Goal: Task Accomplishment & Management: Use online tool/utility

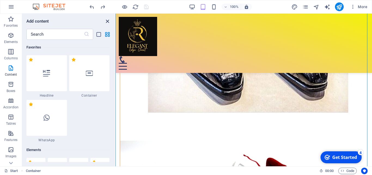
scroll to position [999, 0]
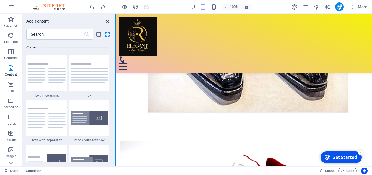
click at [108, 20] on icon "close panel" at bounding box center [107, 21] width 6 height 6
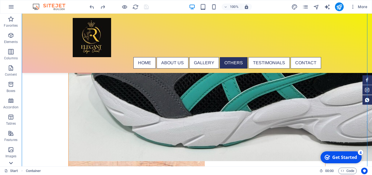
click at [11, 21] on icon at bounding box center [11, 17] width 8 height 8
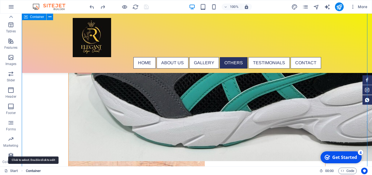
click at [33, 171] on span "Container" at bounding box center [33, 171] width 15 height 7
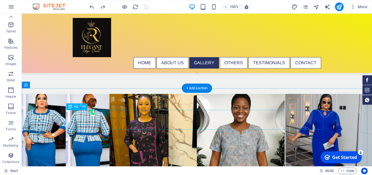
scroll to position [1042, 0]
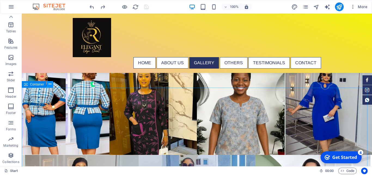
click at [50, 84] on icon at bounding box center [50, 85] width 3 height 6
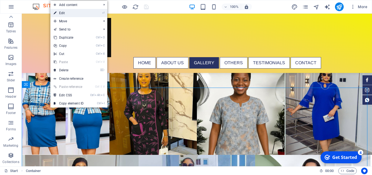
click at [71, 14] on link "⏎ Edit" at bounding box center [68, 13] width 37 height 8
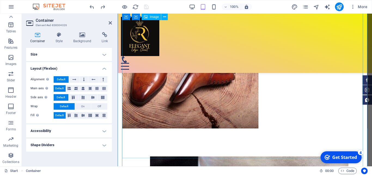
scroll to position [1765, 0]
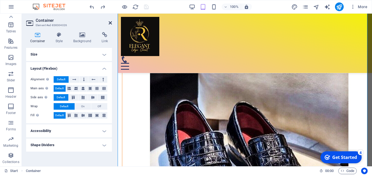
click at [109, 22] on icon at bounding box center [110, 23] width 3 height 4
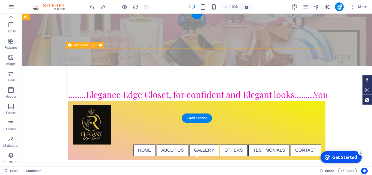
scroll to position [0, 0]
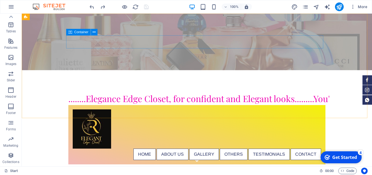
click at [71, 32] on icon at bounding box center [70, 32] width 4 height 7
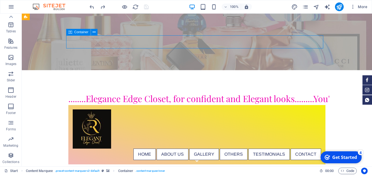
click at [71, 32] on icon at bounding box center [70, 32] width 4 height 7
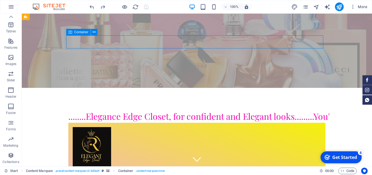
select select "marquee"
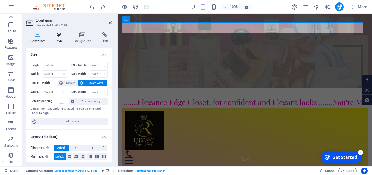
click at [58, 39] on h4 "Style" at bounding box center [61, 37] width 18 height 11
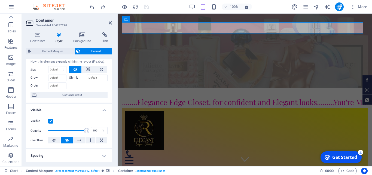
scroll to position [11, 0]
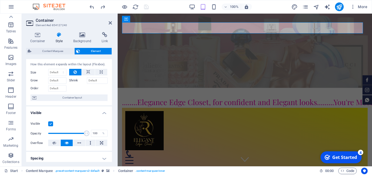
click at [58, 39] on h4 "Style" at bounding box center [61, 37] width 18 height 11
click at [39, 37] on icon at bounding box center [37, 34] width 23 height 5
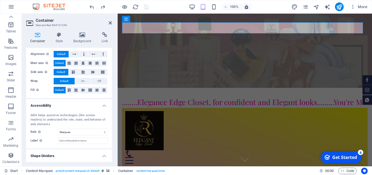
scroll to position [106, 0]
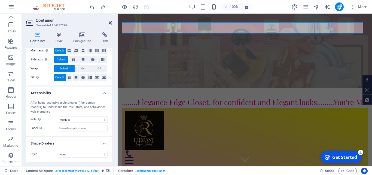
click at [109, 23] on icon at bounding box center [110, 23] width 3 height 4
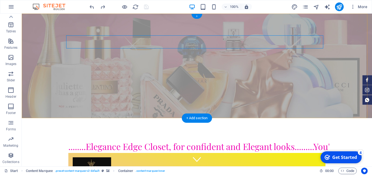
click at [197, 17] on div "+" at bounding box center [197, 16] width 11 height 5
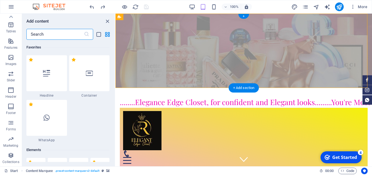
scroll to position [999, 0]
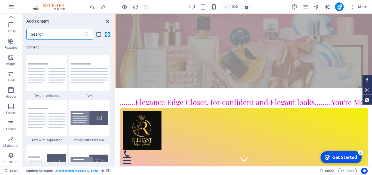
click at [107, 21] on icon "close panel" at bounding box center [107, 21] width 6 height 6
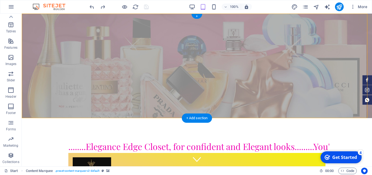
scroll to position [92, 0]
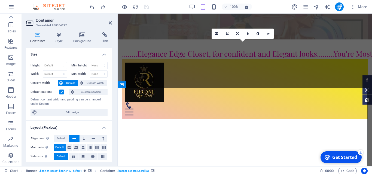
scroll to position [0, 0]
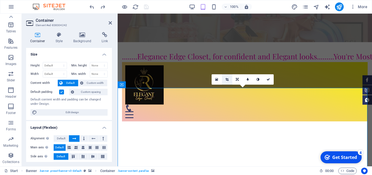
click at [229, 80] on link at bounding box center [227, 79] width 10 height 10
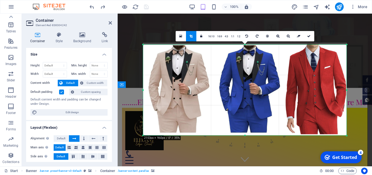
click at [243, 46] on div "180 170 160 150 140 130 120 110 100 90 80 70 60 50 40 30 20 10 0 -10 -20 -30 -4…" at bounding box center [245, 90] width 204 height 91
click at [309, 36] on icon at bounding box center [309, 36] width 3 height 3
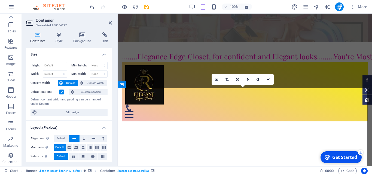
drag, startPoint x: 319, startPoint y: 123, endPoint x: 300, endPoint y: 126, distance: 19.7
click at [226, 79] on link at bounding box center [227, 79] width 10 height 10
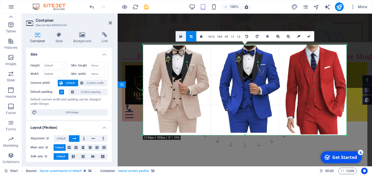
click at [180, 38] on link at bounding box center [181, 36] width 10 height 10
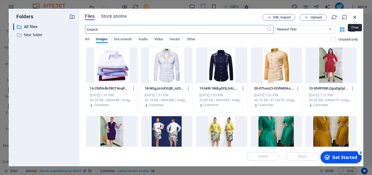
click at [354, 16] on icon "button" at bounding box center [355, 17] width 6 height 6
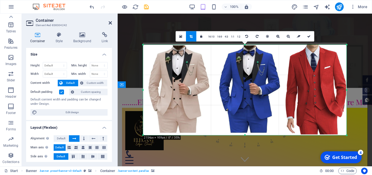
click at [110, 21] on icon at bounding box center [110, 23] width 3 height 4
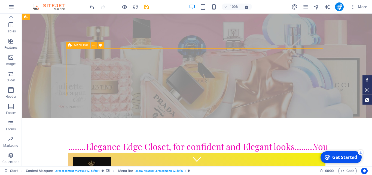
click at [84, 45] on span "Menu Bar" at bounding box center [81, 45] width 14 height 3
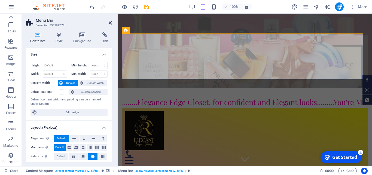
click at [110, 24] on icon at bounding box center [110, 23] width 3 height 4
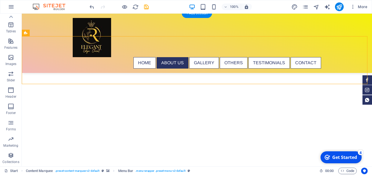
scroll to position [195, 0]
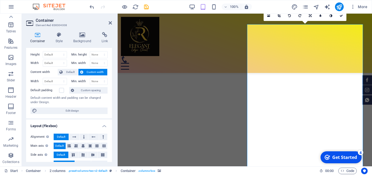
scroll to position [0, 0]
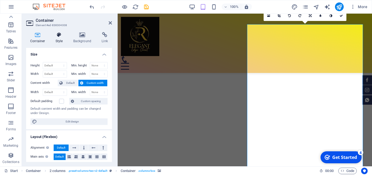
click at [58, 39] on h4 "Style" at bounding box center [61, 37] width 18 height 11
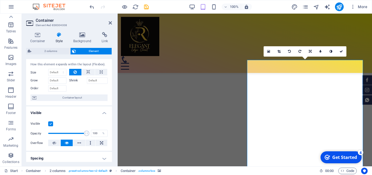
scroll to position [139, 0]
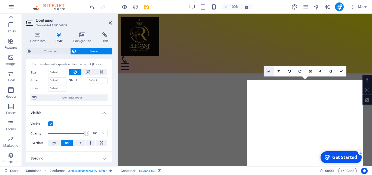
click at [267, 73] on link at bounding box center [269, 71] width 10 height 10
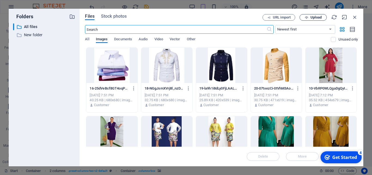
click at [312, 17] on span "Upload" at bounding box center [316, 17] width 11 height 3
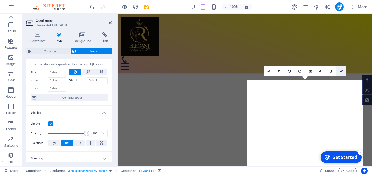
click at [343, 71] on icon at bounding box center [341, 71] width 3 height 3
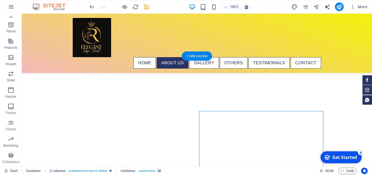
scroll to position [167, 0]
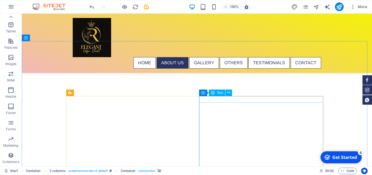
click at [219, 94] on span "Text" at bounding box center [220, 92] width 6 height 3
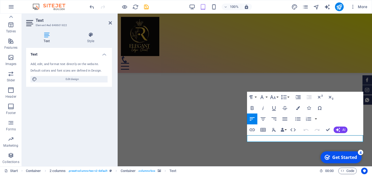
scroll to position [83, 0]
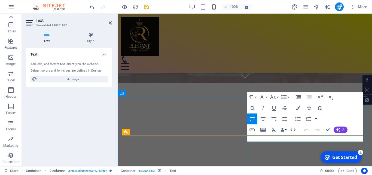
click at [297, 107] on icon "button" at bounding box center [298, 108] width 4 height 4
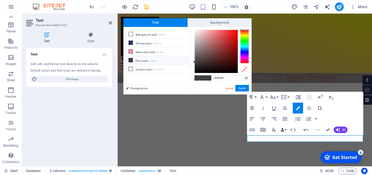
type input "#f54949"
click at [225, 31] on div at bounding box center [216, 51] width 43 height 43
click at [243, 88] on button "Apply" at bounding box center [243, 88] width 14 height 7
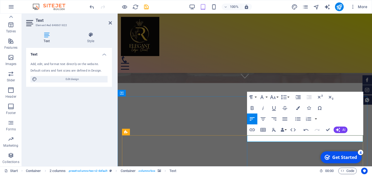
click at [258, 96] on div "Paragraph Format Normal Heading 1 Heading 2 Heading 3 Heading 4 Heading 5 Headi…" at bounding box center [268, 97] width 43 height 11
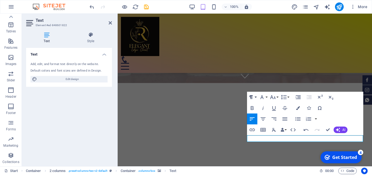
click at [256, 96] on button "Paragraph Format" at bounding box center [252, 97] width 10 height 11
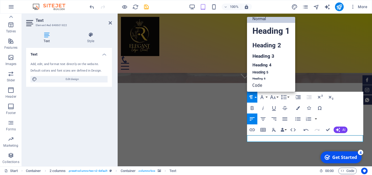
scroll to position [4, 0]
click at [267, 98] on button "Font Family" at bounding box center [263, 97] width 10 height 11
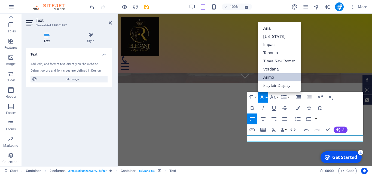
scroll to position [0, 0]
click at [277, 85] on link "Playfair Display" at bounding box center [279, 86] width 43 height 8
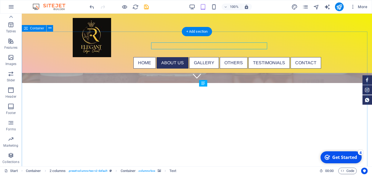
scroll to position [176, 0]
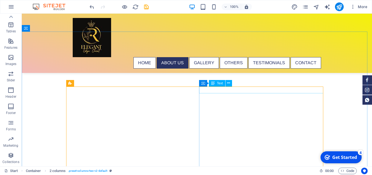
click at [219, 83] on span "Text" at bounding box center [220, 83] width 6 height 3
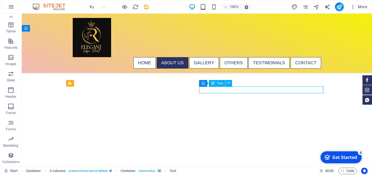
click at [219, 83] on span "Text" at bounding box center [220, 83] width 6 height 3
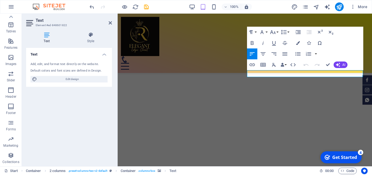
scroll to position [121, 0]
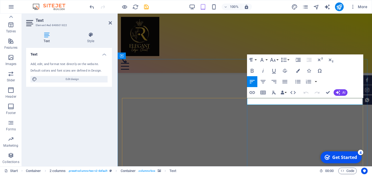
click at [298, 71] on icon "button" at bounding box center [298, 71] width 4 height 4
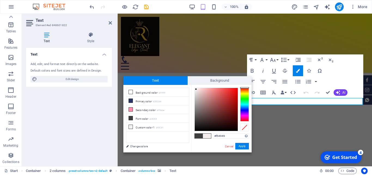
type input "#f5ecec"
click at [196, 89] on div at bounding box center [216, 109] width 43 height 43
click at [243, 147] on button "Apply" at bounding box center [243, 146] width 14 height 7
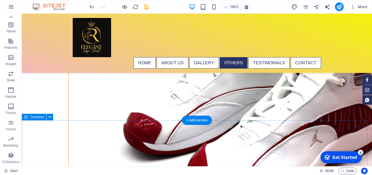
scroll to position [2503, 0]
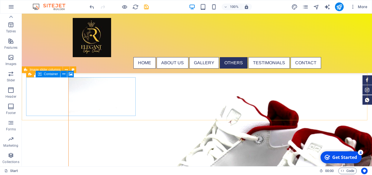
click at [50, 74] on span "Container" at bounding box center [51, 74] width 14 height 3
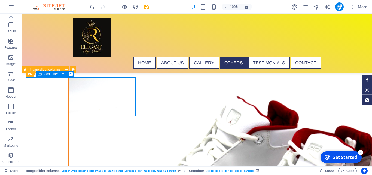
click at [50, 74] on span "Container" at bounding box center [51, 74] width 14 height 3
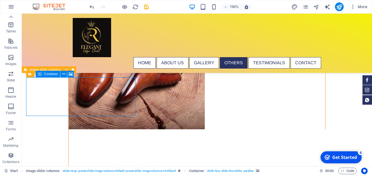
select select "%"
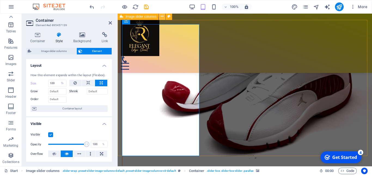
click at [163, 17] on icon at bounding box center [162, 17] width 3 height 6
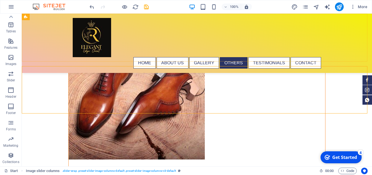
scroll to position [2509, 0]
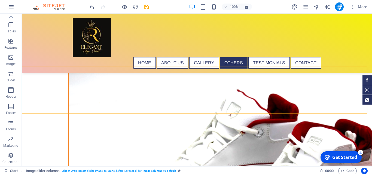
click at [150, 8] on div "100% More" at bounding box center [229, 6] width 281 height 9
click at [145, 6] on icon "save" at bounding box center [146, 7] width 6 height 6
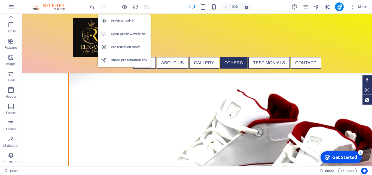
click at [128, 34] on h6 "Open preview website" at bounding box center [129, 34] width 37 height 7
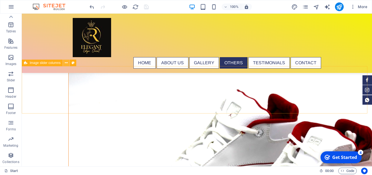
click at [65, 62] on icon at bounding box center [66, 63] width 3 height 6
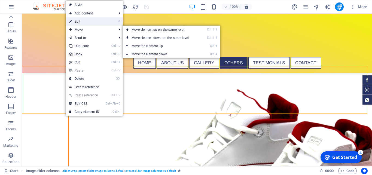
click at [84, 20] on link "⏎ Edit" at bounding box center [84, 21] width 37 height 8
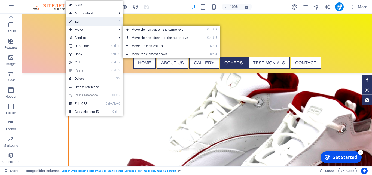
select select "rem"
select select "px"
select select "rem"
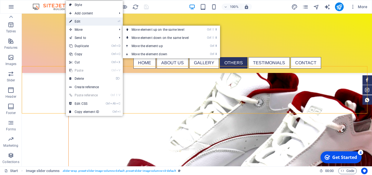
select select "rem"
select select "px"
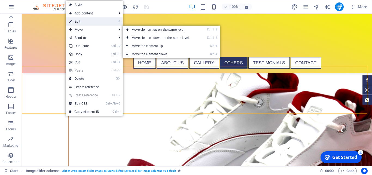
select select "px"
select select "rem"
select select "%"
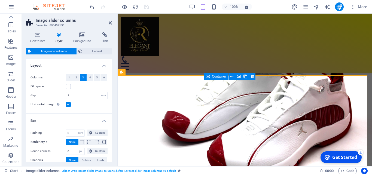
scroll to position [2012, 0]
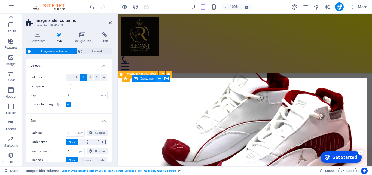
click at [161, 80] on icon at bounding box center [159, 79] width 3 height 6
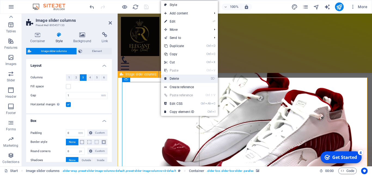
click at [176, 79] on link "⌦ Delete" at bounding box center [179, 79] width 37 height 8
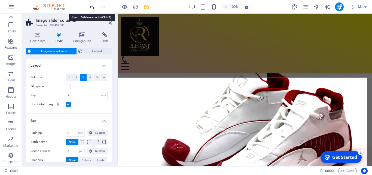
click at [92, 7] on icon "undo" at bounding box center [92, 7] width 6 height 6
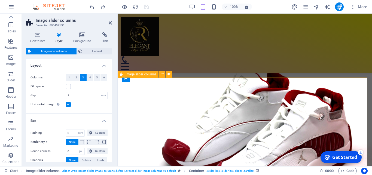
click at [129, 80] on div "Container" at bounding box center [126, 79] width 8 height 7
click at [127, 80] on icon at bounding box center [126, 79] width 4 height 7
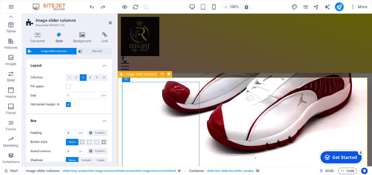
select select "%"
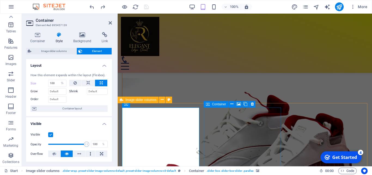
scroll to position [1986, 0]
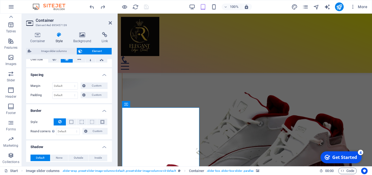
scroll to position [98, 0]
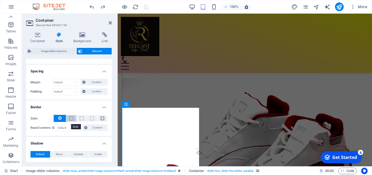
click at [70, 120] on span at bounding box center [72, 119] width 4 height 4
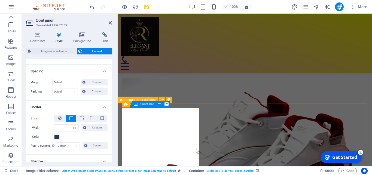
scroll to position [2014, 0]
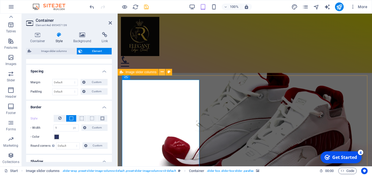
click at [162, 71] on icon at bounding box center [162, 72] width 3 height 6
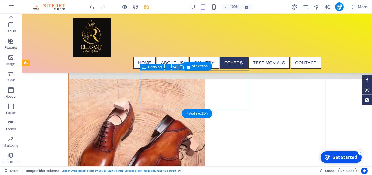
scroll to position [2509, 0]
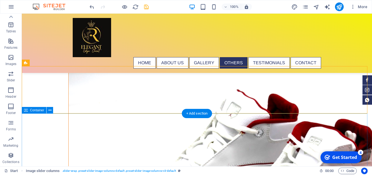
drag, startPoint x: 227, startPoint y: 114, endPoint x: 226, endPoint y: 127, distance: 13.7
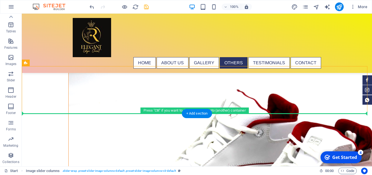
drag, startPoint x: 225, startPoint y: 113, endPoint x: 224, endPoint y: 119, distance: 5.7
drag, startPoint x: 219, startPoint y: 112, endPoint x: 218, endPoint y: 116, distance: 4.1
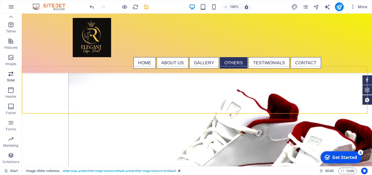
click at [11, 73] on icon "button" at bounding box center [11, 74] width 7 height 7
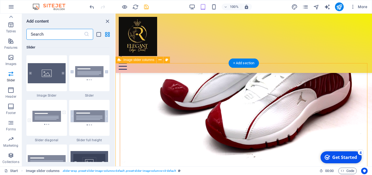
scroll to position [2025, 0]
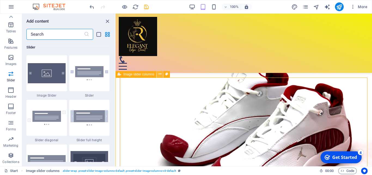
click at [160, 74] on icon at bounding box center [160, 74] width 3 height 6
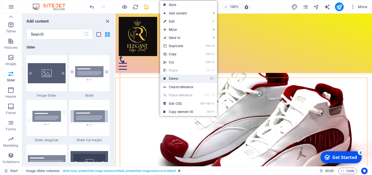
click at [173, 79] on link "⌦ Delete" at bounding box center [178, 79] width 37 height 8
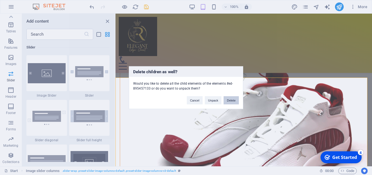
click at [230, 101] on button "Delete" at bounding box center [231, 100] width 15 height 8
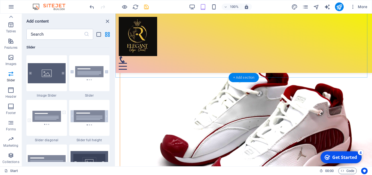
click at [239, 79] on div "+ Add section" at bounding box center [244, 77] width 30 height 9
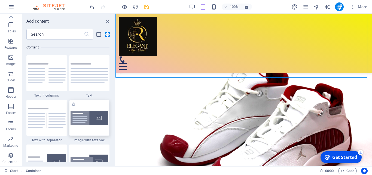
scroll to position [1023, 0]
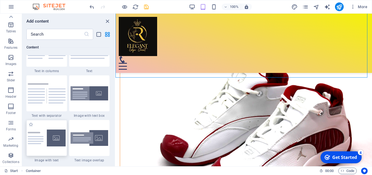
click at [54, 136] on img at bounding box center [47, 138] width 38 height 17
click at [116, 136] on div "Drag here to replace the existing content. Press “Ctrl” if you want to create a…" at bounding box center [244, 90] width 257 height 153
click at [116, 138] on div "Drag here to replace the existing content. Press “Ctrl” if you want to create a…" at bounding box center [244, 90] width 257 height 153
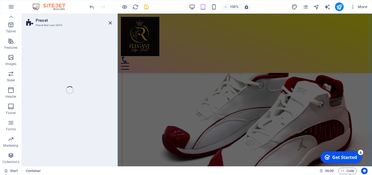
click at [47, 138] on div "Preset Preset #ed-new-3949 Drag here to replace the existing content. Press “Ct…" at bounding box center [197, 90] width 351 height 153
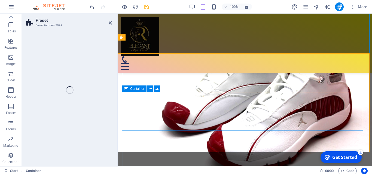
scroll to position [92, 0]
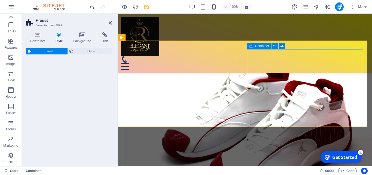
select select "rem"
select select "px"
select select "preset-text-with-image-v4-default"
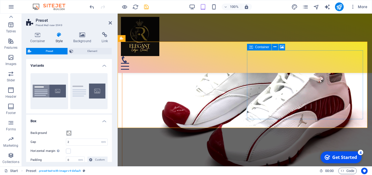
scroll to position [2021, 0]
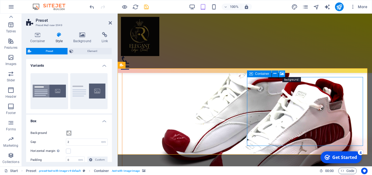
click at [283, 74] on icon at bounding box center [282, 74] width 4 height 6
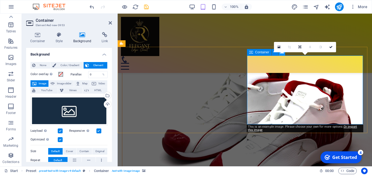
scroll to position [2043, 0]
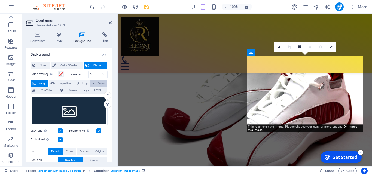
click at [98, 87] on span "Video" at bounding box center [102, 83] width 8 height 7
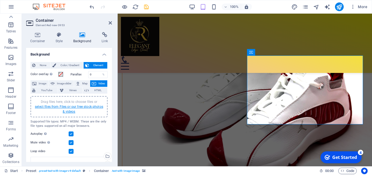
click at [68, 108] on link "select files from Files or our free stock photos & videos" at bounding box center [69, 109] width 68 height 9
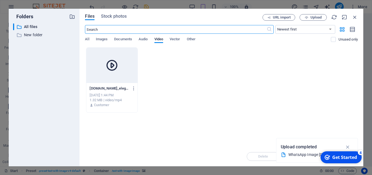
scroll to position [1696, 0]
click at [130, 71] on div at bounding box center [111, 65] width 51 height 35
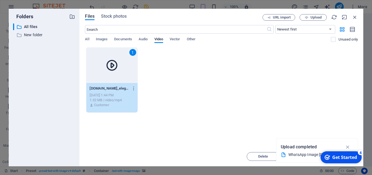
click at [130, 71] on div "1" at bounding box center [111, 65] width 51 height 35
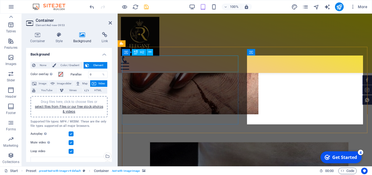
scroll to position [2043, 0]
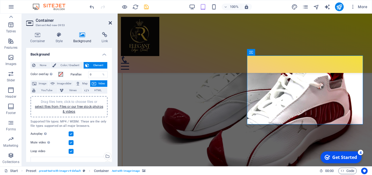
click at [110, 22] on icon at bounding box center [110, 23] width 3 height 4
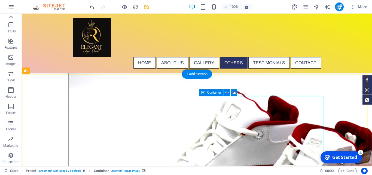
scroll to position [2512, 0]
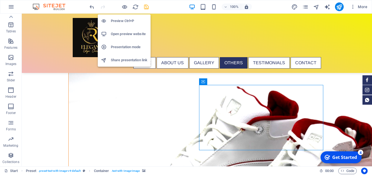
click at [128, 34] on h6 "Open preview website" at bounding box center [129, 34] width 37 height 7
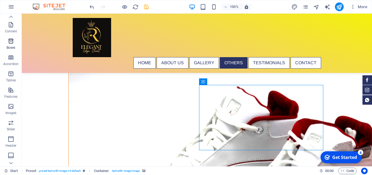
scroll to position [0, 0]
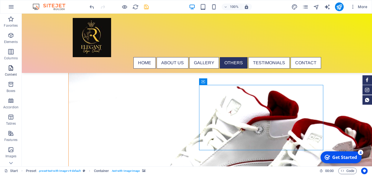
click at [12, 69] on icon "button" at bounding box center [11, 68] width 7 height 7
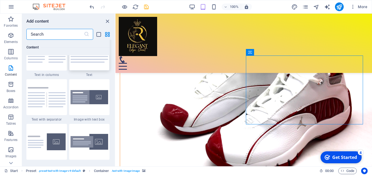
scroll to position [1048, 0]
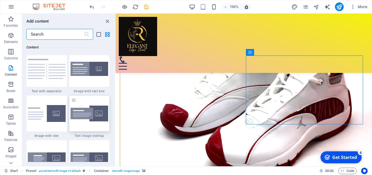
click at [95, 114] on img at bounding box center [90, 114] width 38 height 16
click at [116, 114] on div "Drag here to replace the existing content. Press “Ctrl” if you want to create a…" at bounding box center [244, 90] width 257 height 153
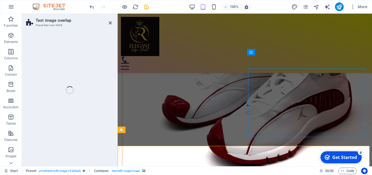
scroll to position [2098, 0]
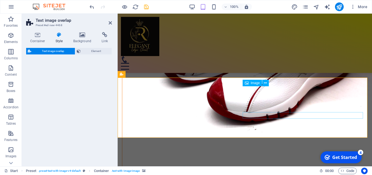
select select "rem"
select select "px"
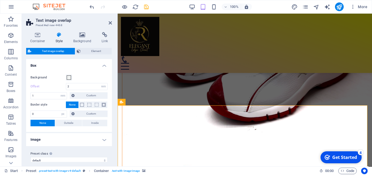
scroll to position [2070, 0]
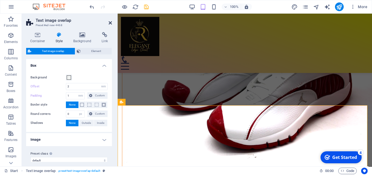
click at [111, 22] on icon at bounding box center [110, 23] width 3 height 4
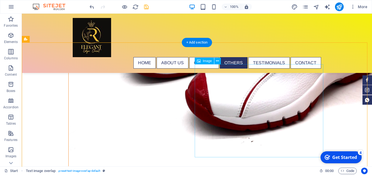
scroll to position [2608, 0]
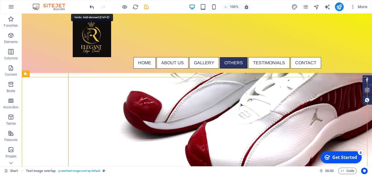
click at [89, 6] on icon "undo" at bounding box center [92, 7] width 6 height 6
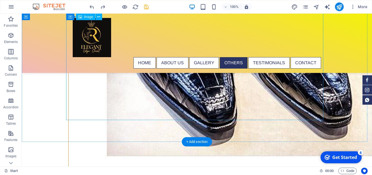
scroll to position [2496, 0]
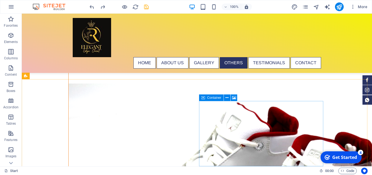
click at [213, 100] on span "Container" at bounding box center [214, 97] width 14 height 3
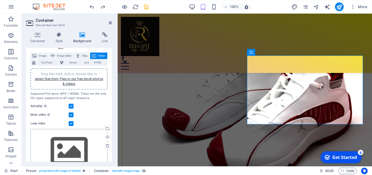
scroll to position [0, 0]
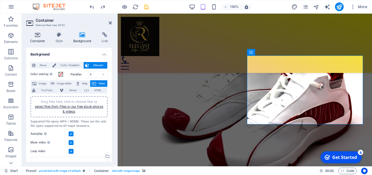
click at [39, 38] on h4 "Container" at bounding box center [38, 37] width 25 height 11
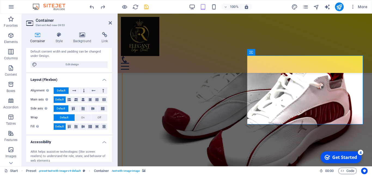
scroll to position [33, 0]
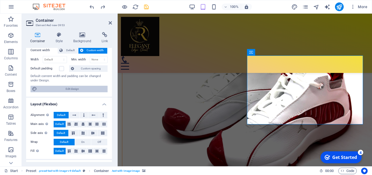
click at [68, 89] on span "Edit design" at bounding box center [72, 89] width 67 height 7
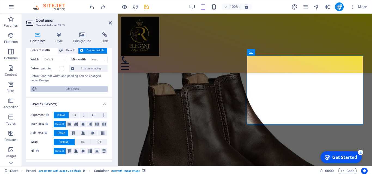
select select "px"
select select "300"
select select "px"
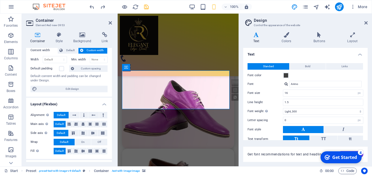
scroll to position [0, 0]
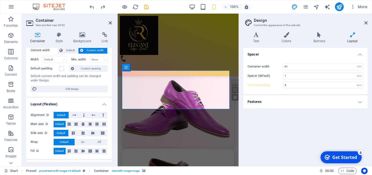
click at [360, 103] on h4 "Features" at bounding box center [305, 101] width 125 height 13
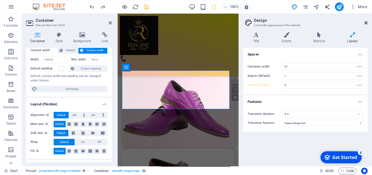
click at [367, 23] on icon at bounding box center [366, 23] width 3 height 4
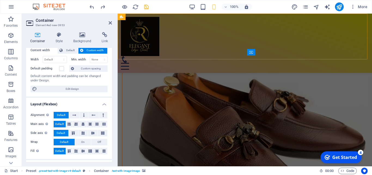
scroll to position [2042, 0]
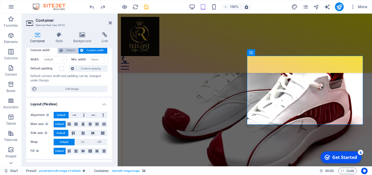
click at [68, 49] on span "Default" at bounding box center [70, 50] width 12 height 7
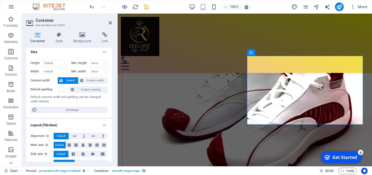
scroll to position [0, 0]
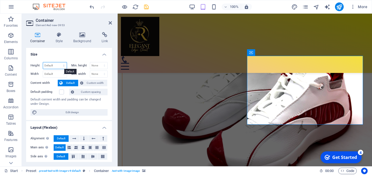
click at [43, 62] on select "Default px rem % vh vw" at bounding box center [55, 65] width 24 height 7
select select "px"
click option "px" at bounding box center [0, 0] width 0 height 0
click at [53, 65] on input "253" at bounding box center [55, 65] width 24 height 7
drag, startPoint x: 53, startPoint y: 65, endPoint x: 46, endPoint y: 65, distance: 6.8
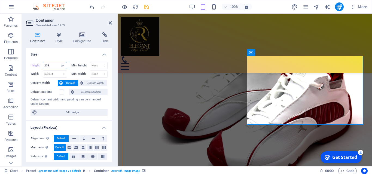
click at [46, 65] on input "253" at bounding box center [55, 65] width 24 height 7
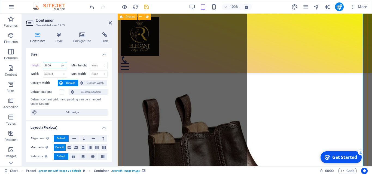
scroll to position [2181, 0]
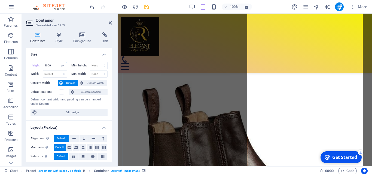
click at [51, 65] on input "5000" at bounding box center [55, 65] width 24 height 7
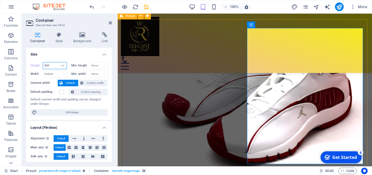
scroll to position [2042, 0]
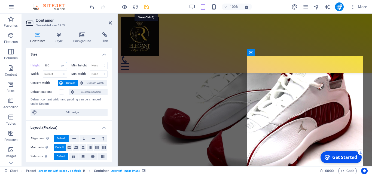
type input "500"
click at [146, 6] on icon "save" at bounding box center [146, 7] width 6 height 6
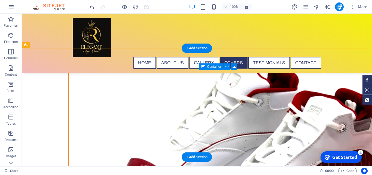
scroll to position [2485, 0]
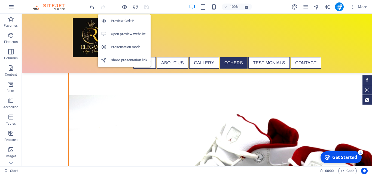
click at [130, 32] on h6 "Open preview website" at bounding box center [129, 34] width 37 height 7
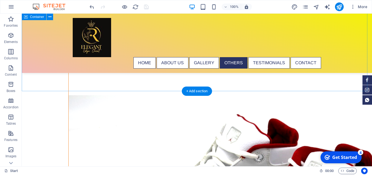
scroll to position [2457, 0]
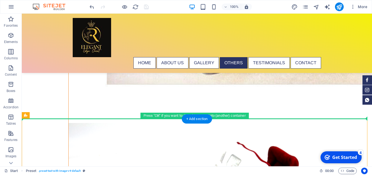
drag, startPoint x: 73, startPoint y: 120, endPoint x: 73, endPoint y: 106, distance: 14.7
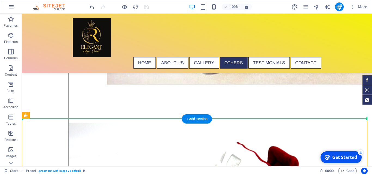
drag, startPoint x: 69, startPoint y: 122, endPoint x: 70, endPoint y: 111, distance: 11.5
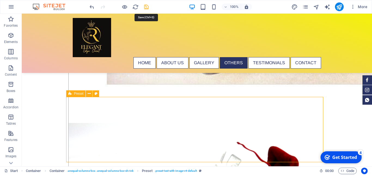
click at [147, 6] on icon "save" at bounding box center [146, 7] width 6 height 6
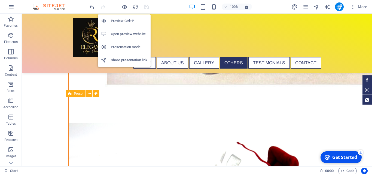
click at [122, 34] on h6 "Open preview website" at bounding box center [129, 34] width 37 height 7
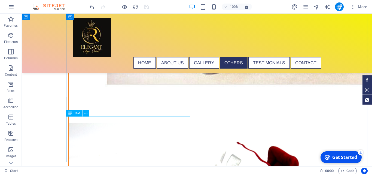
click at [114, 127] on div "Drag here to replace the existing content. Press “Ctrl” if you want to create a…" at bounding box center [197, 90] width 351 height 153
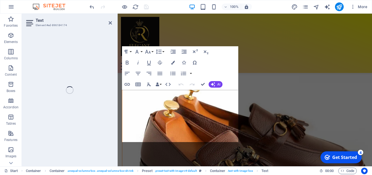
scroll to position [2008, 0]
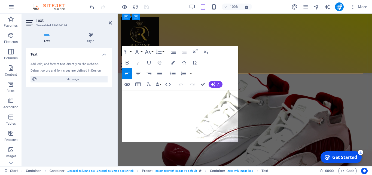
drag, startPoint x: 148, startPoint y: 140, endPoint x: 123, endPoint y: 94, distance: 52.3
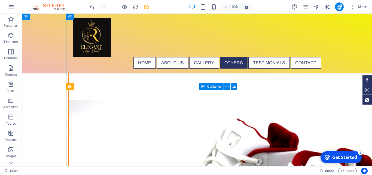
scroll to position [2464, 0]
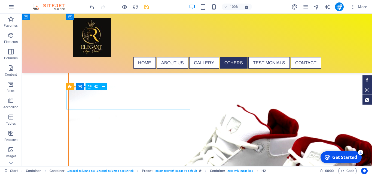
scroll to position [1999, 0]
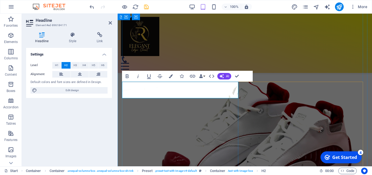
click at [170, 77] on icon "button" at bounding box center [171, 76] width 4 height 4
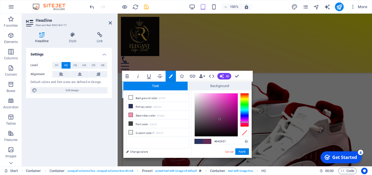
click at [246, 122] on div at bounding box center [244, 110] width 9 height 34
type input "#f706c3"
click at [237, 95] on div at bounding box center [216, 115] width 43 height 43
click at [247, 150] on button "Apply" at bounding box center [243, 152] width 14 height 7
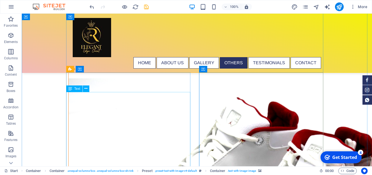
scroll to position [2474, 0]
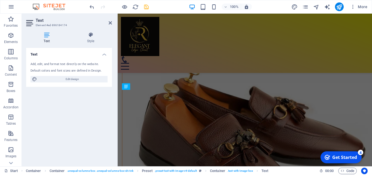
scroll to position [2008, 0]
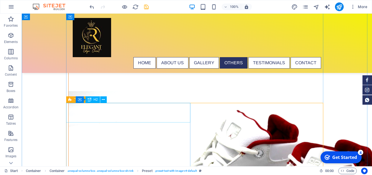
scroll to position [2451, 0]
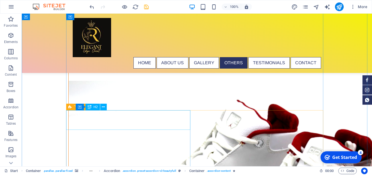
scroll to position [2443, 0]
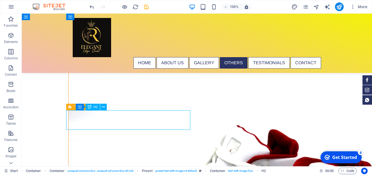
scroll to position [1999, 0]
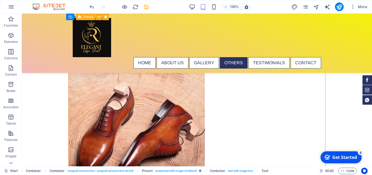
scroll to position [2474, 0]
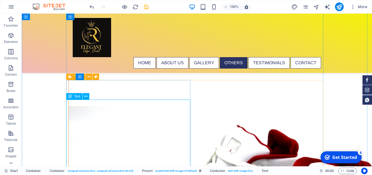
click at [79, 97] on span "Text" at bounding box center [77, 96] width 6 height 3
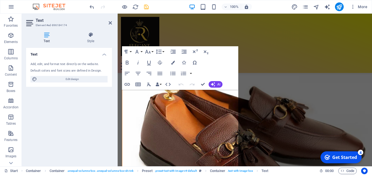
scroll to position [2008, 0]
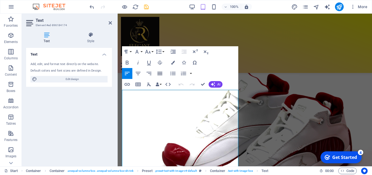
click at [162, 74] on icon "button" at bounding box center [160, 73] width 5 height 3
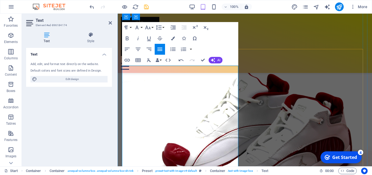
scroll to position [2035, 0]
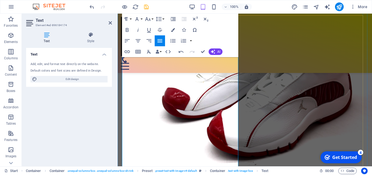
scroll to position [2091, 0]
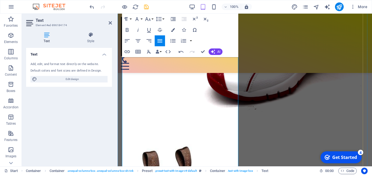
drag, startPoint x: 136, startPoint y: 132, endPoint x: 209, endPoint y: 118, distance: 74.6
drag, startPoint x: 144, startPoint y: 152, endPoint x: 203, endPoint y: 118, distance: 68.0
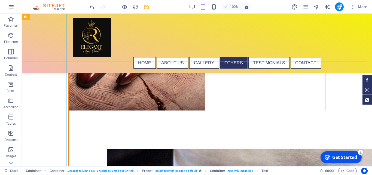
scroll to position [2562, 0]
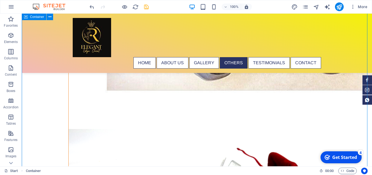
scroll to position [2506, 0]
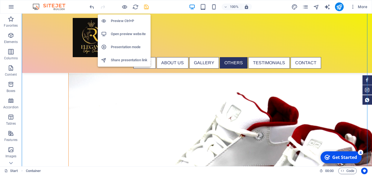
click at [122, 34] on h6 "Open preview website" at bounding box center [129, 34] width 37 height 7
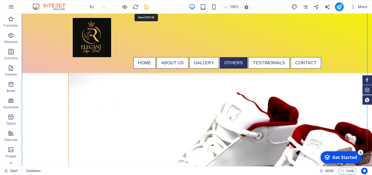
click at [146, 8] on icon "save" at bounding box center [146, 7] width 6 height 6
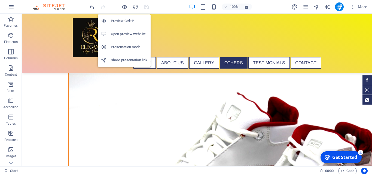
click at [128, 34] on h6 "Open preview website" at bounding box center [129, 34] width 37 height 7
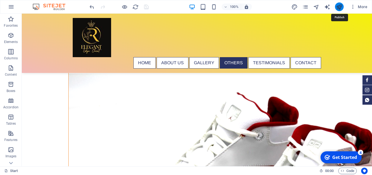
click at [341, 7] on icon "publish" at bounding box center [339, 7] width 6 height 6
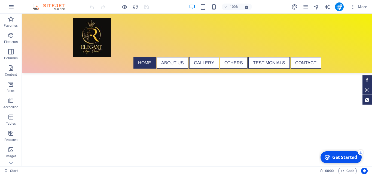
scroll to position [167, 0]
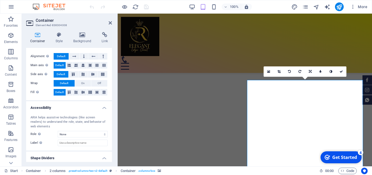
scroll to position [106, 0]
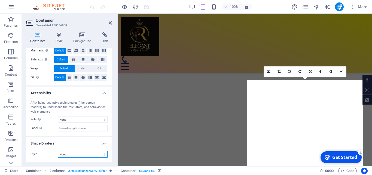
click at [58, 151] on select "None Triangle Square Diagonal Polygon 1 Polygon 2 Zigzag Multiple Zigzags Waves…" at bounding box center [83, 154] width 50 height 7
click option "Pyramids" at bounding box center [0, 0] width 0 height 0
click at [58, 151] on select "None Triangle Square Diagonal Polygon 1 Polygon 2 Zigzag Multiple Zigzags Waves…" at bounding box center [83, 154] width 50 height 7
select select "none"
click option "None" at bounding box center [0, 0] width 0 height 0
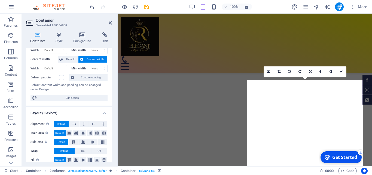
scroll to position [0, 0]
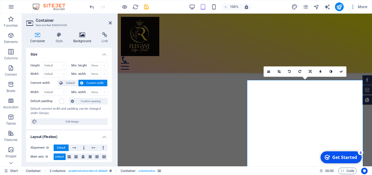
click at [83, 39] on h4 "Background" at bounding box center [83, 37] width 29 height 11
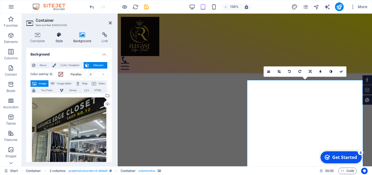
click at [59, 37] on icon at bounding box center [60, 34] width 16 height 5
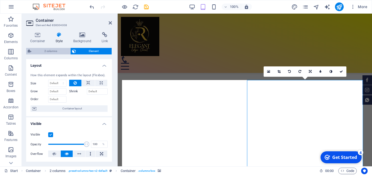
click at [56, 52] on span "2 columns" at bounding box center [51, 51] width 36 height 7
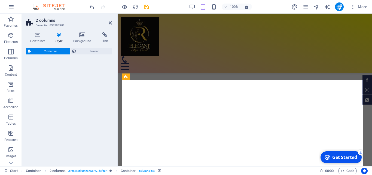
select select "rem"
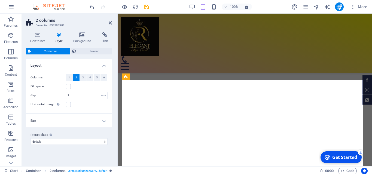
click at [104, 121] on h4 "Box" at bounding box center [69, 120] width 86 height 13
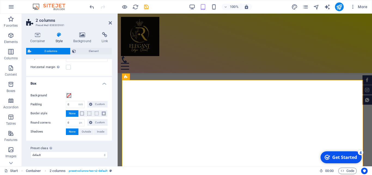
scroll to position [38, 0]
click at [72, 122] on input "0" at bounding box center [75, 122] width 18 height 7
drag, startPoint x: 72, startPoint y: 122, endPoint x: 66, endPoint y: 121, distance: 6.3
click at [66, 121] on input "0" at bounding box center [75, 122] width 18 height 7
type input "10"
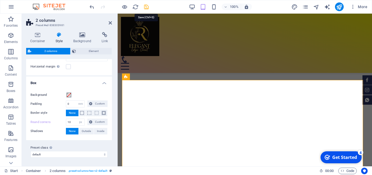
click at [145, 5] on icon "save" at bounding box center [146, 7] width 6 height 6
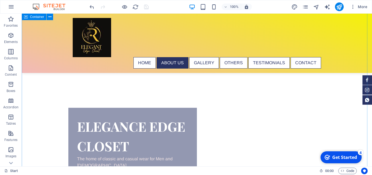
scroll to position [306, 0]
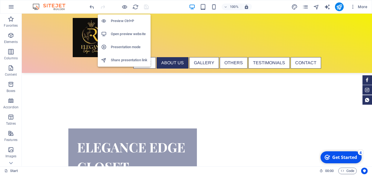
click at [128, 34] on h6 "Open preview website" at bounding box center [129, 34] width 37 height 7
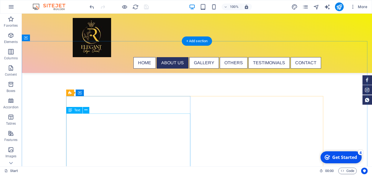
scroll to position [167, 0]
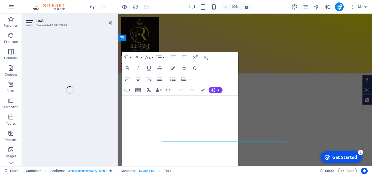
scroll to position [138, 0]
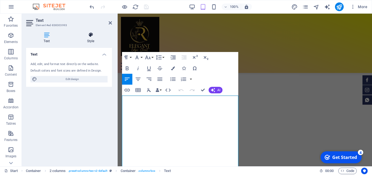
click at [93, 38] on h4 "Style" at bounding box center [91, 37] width 43 height 11
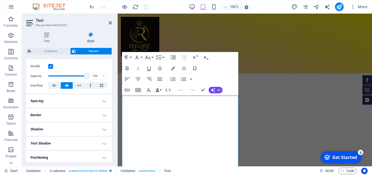
scroll to position [90, 0]
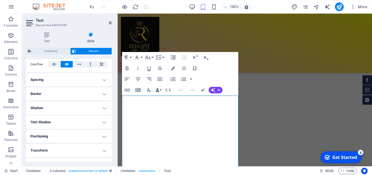
click at [101, 99] on h4 "Border" at bounding box center [69, 94] width 86 height 13
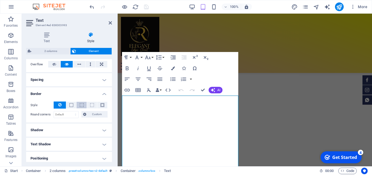
click at [81, 107] on span at bounding box center [82, 105] width 4 height 4
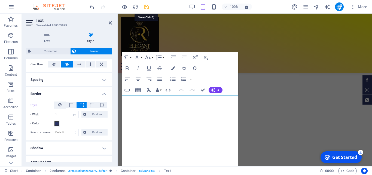
click at [148, 7] on icon "save" at bounding box center [146, 7] width 6 height 6
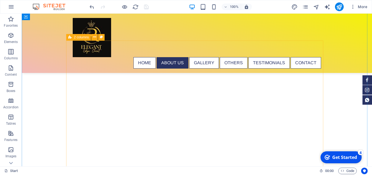
scroll to position [167, 0]
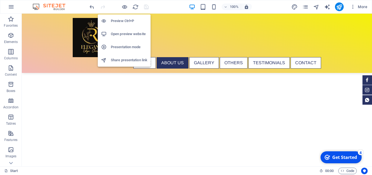
click at [136, 32] on h6 "Open preview website" at bounding box center [129, 34] width 37 height 7
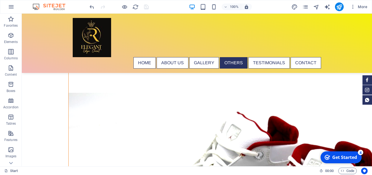
scroll to position [2503, 0]
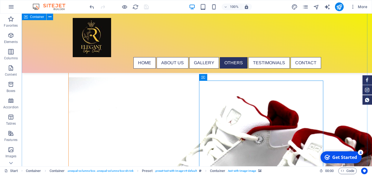
scroll to position [2419, 0]
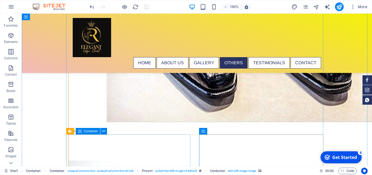
click at [81, 132] on icon at bounding box center [80, 131] width 4 height 7
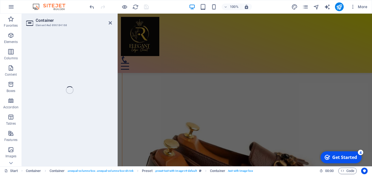
scroll to position [2081, 0]
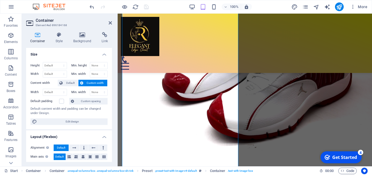
select select "px"
click at [58, 37] on icon at bounding box center [60, 34] width 16 height 5
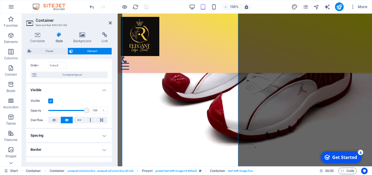
scroll to position [0, 0]
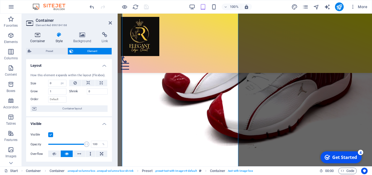
click at [39, 38] on h4 "Container" at bounding box center [38, 37] width 25 height 11
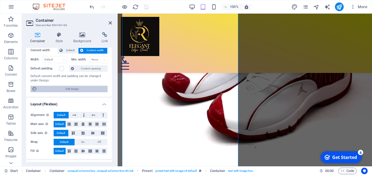
scroll to position [8, 0]
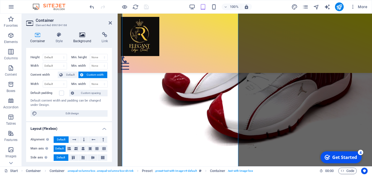
click at [81, 36] on icon at bounding box center [82, 34] width 26 height 5
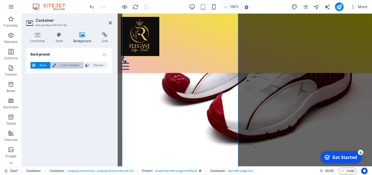
click at [71, 64] on span "Color / Gradient" at bounding box center [70, 65] width 24 height 7
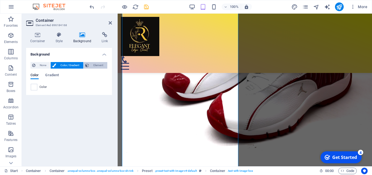
click at [95, 65] on span "Element" at bounding box center [98, 65] width 15 height 7
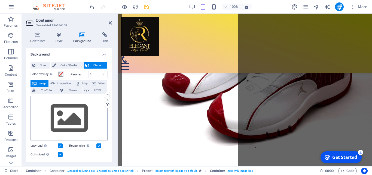
scroll to position [94, 0]
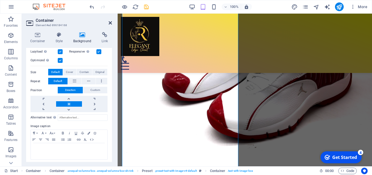
click at [110, 23] on icon at bounding box center [110, 23] width 3 height 4
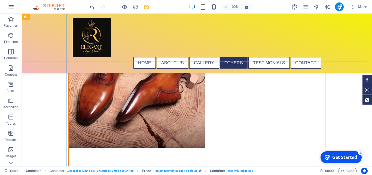
scroll to position [2552, 0]
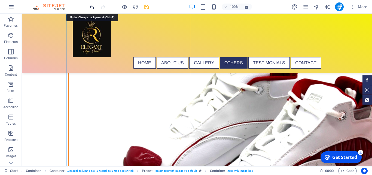
click at [93, 5] on icon "undo" at bounding box center [92, 7] width 6 height 6
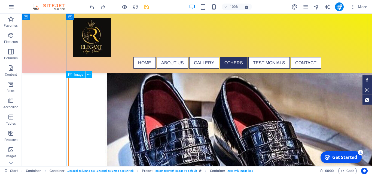
scroll to position [2219, 0]
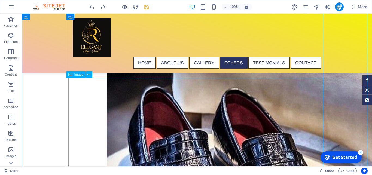
click at [77, 76] on span "Image" at bounding box center [78, 74] width 9 height 3
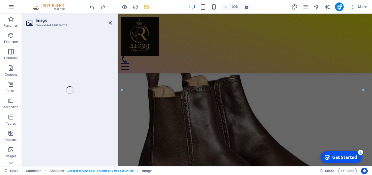
scroll to position [1871, 0]
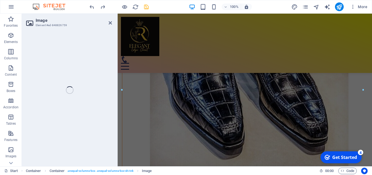
select select "%"
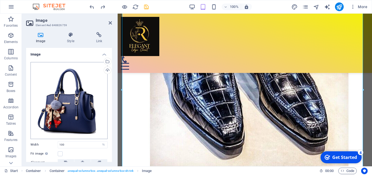
scroll to position [43, 0]
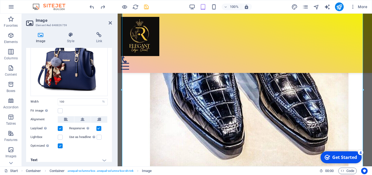
click at [99, 154] on h4 "Text" at bounding box center [69, 160] width 86 height 13
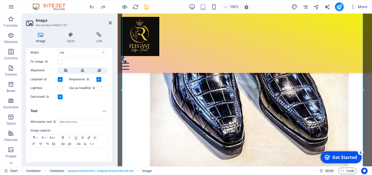
scroll to position [94, 0]
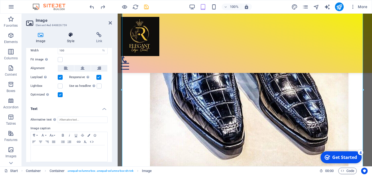
click at [70, 38] on h4 "Style" at bounding box center [71, 37] width 29 height 11
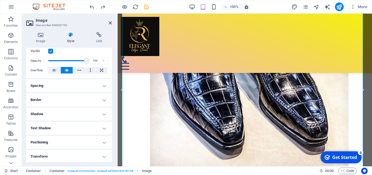
scroll to position [72, 0]
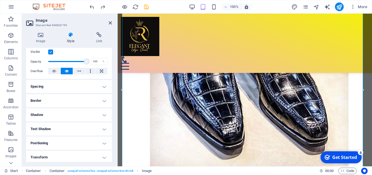
click at [102, 91] on h4 "Spacing" at bounding box center [69, 86] width 86 height 13
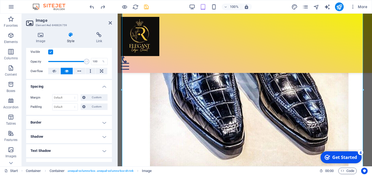
click at [100, 126] on h4 "Border" at bounding box center [69, 122] width 86 height 13
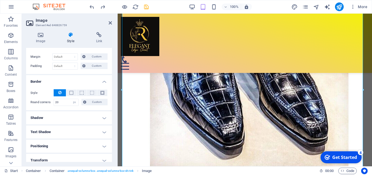
scroll to position [121, 0]
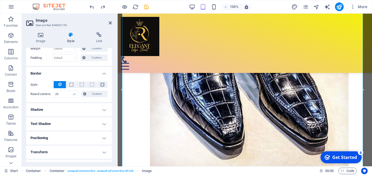
click at [101, 116] on h4 "Shadow" at bounding box center [69, 109] width 86 height 13
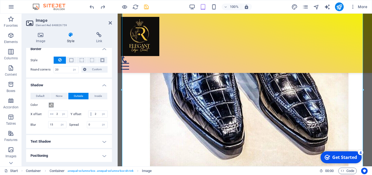
scroll to position [170, 0]
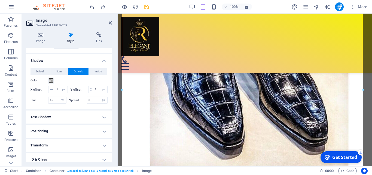
click at [100, 121] on h4 "Text Shadow" at bounding box center [69, 117] width 86 height 13
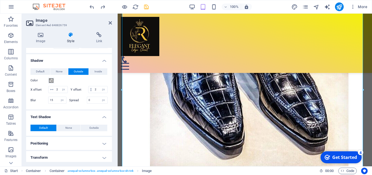
scroll to position [219, 0]
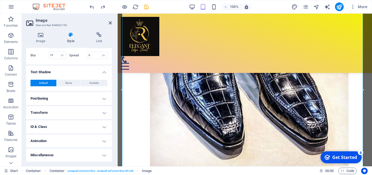
click at [100, 101] on h4 "Positioning" at bounding box center [69, 98] width 86 height 13
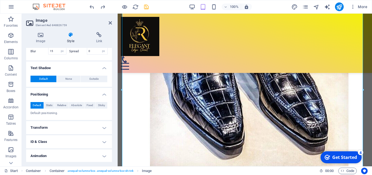
scroll to position [238, 0]
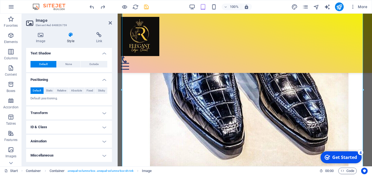
click at [98, 113] on h4 "Transform" at bounding box center [69, 113] width 86 height 13
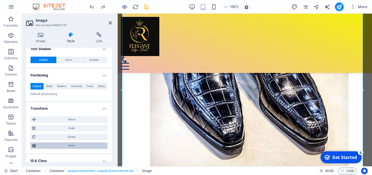
scroll to position [276, 0]
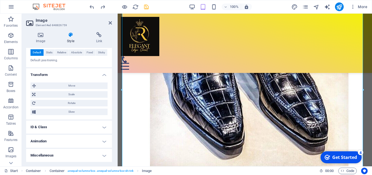
click at [98, 128] on h4 "ID & Class" at bounding box center [69, 127] width 86 height 13
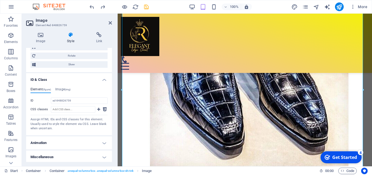
scroll to position [325, 0]
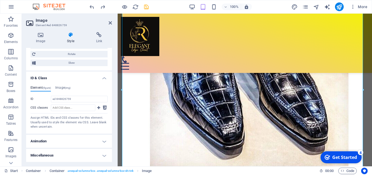
click at [99, 155] on h4 "Miscellaneous" at bounding box center [69, 155] width 86 height 13
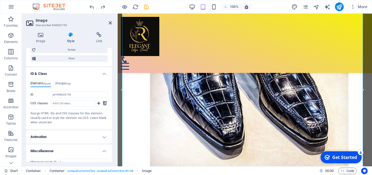
scroll to position [359, 0]
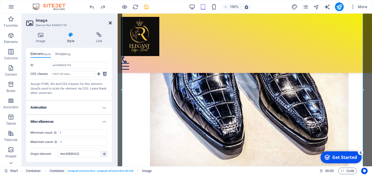
click at [110, 21] on icon at bounding box center [110, 23] width 3 height 4
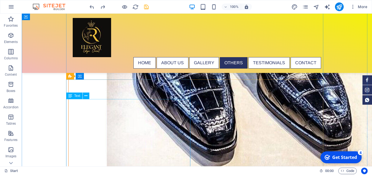
scroll to position [2474, 0]
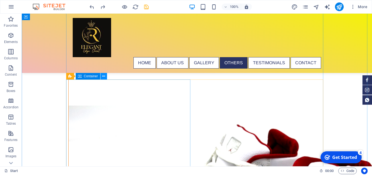
click at [103, 76] on icon at bounding box center [103, 77] width 3 height 6
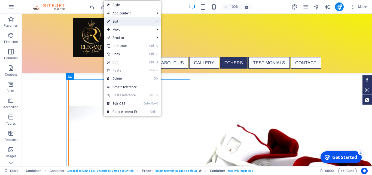
click at [122, 22] on link "⏎ Edit" at bounding box center [122, 21] width 37 height 8
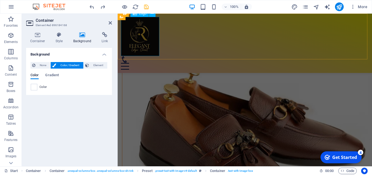
scroll to position [2081, 0]
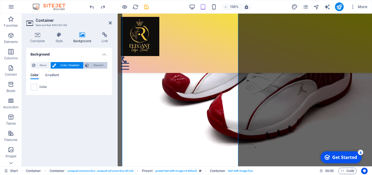
click at [95, 67] on span "Element" at bounding box center [98, 65] width 15 height 7
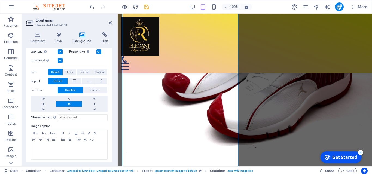
scroll to position [0, 0]
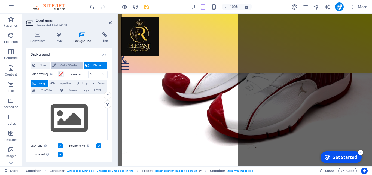
click at [71, 65] on span "Color / Gradient" at bounding box center [70, 65] width 24 height 7
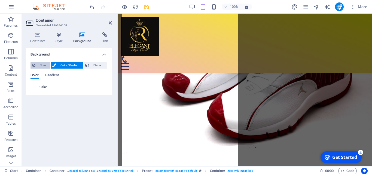
click at [42, 66] on span "None" at bounding box center [43, 65] width 12 height 7
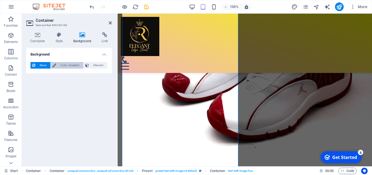
click at [61, 66] on span "Color / Gradient" at bounding box center [70, 65] width 24 height 7
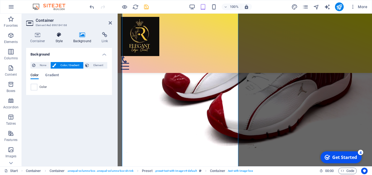
click at [59, 35] on icon at bounding box center [60, 34] width 16 height 5
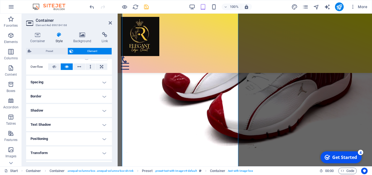
scroll to position [83, 0]
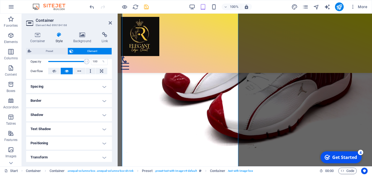
click at [100, 91] on h4 "Spacing" at bounding box center [69, 86] width 86 height 13
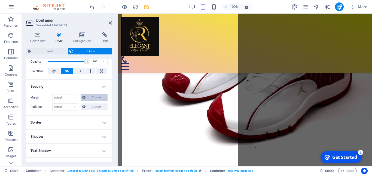
click at [91, 101] on span "Custom" at bounding box center [96, 97] width 19 height 7
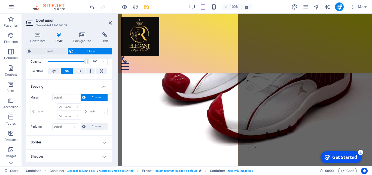
click at [100, 90] on h4 "Spacing" at bounding box center [69, 85] width 86 height 10
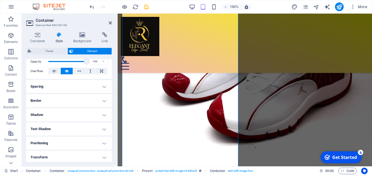
click at [100, 105] on h4 "Border" at bounding box center [69, 100] width 86 height 13
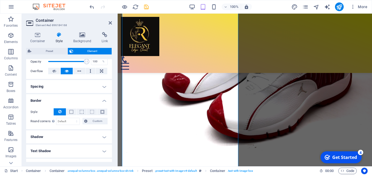
click at [102, 140] on h4 "Shadow" at bounding box center [69, 137] width 86 height 13
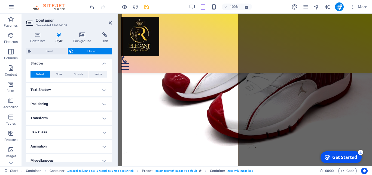
scroll to position [166, 0]
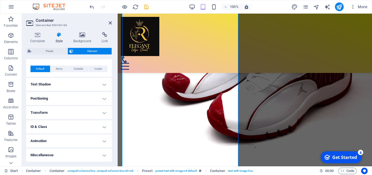
click at [99, 154] on h4 "Miscellaneous" at bounding box center [69, 155] width 86 height 13
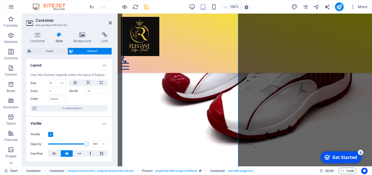
scroll to position [0, 0]
